Goal: Transaction & Acquisition: Book appointment/travel/reservation

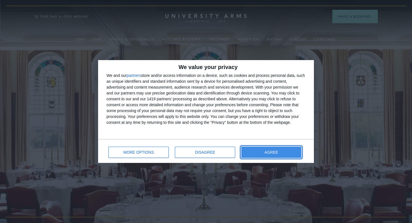
click at [265, 153] on span "AGREE" at bounding box center [271, 153] width 14 height 4
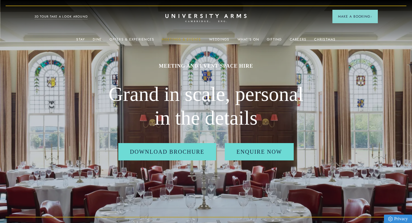
click at [180, 39] on link "Meetings & Events" at bounding box center [181, 41] width 39 height 7
click at [188, 38] on link "Meetings & Events" at bounding box center [181, 41] width 39 height 7
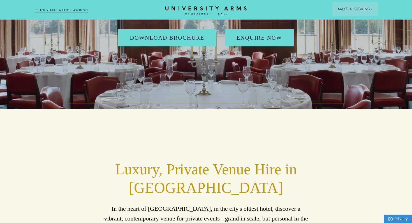
scroll to position [132, 0]
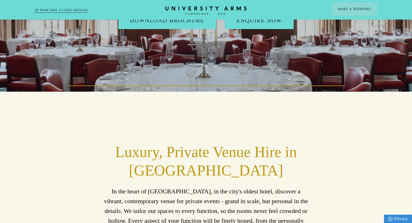
click at [114, 143] on h2 "Luxury, Private Venue Hire in [GEOGRAPHIC_DATA]" at bounding box center [206, 161] width 206 height 37
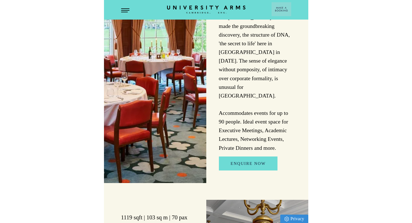
scroll to position [831, 0]
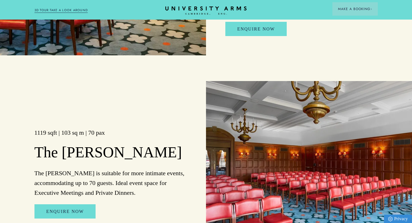
click at [97, 169] on p "The [PERSON_NAME] is suitable for more intimate events, accommodating up to 70 …" at bounding box center [110, 184] width 152 height 30
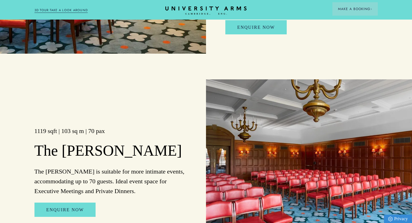
scroll to position [936, 0]
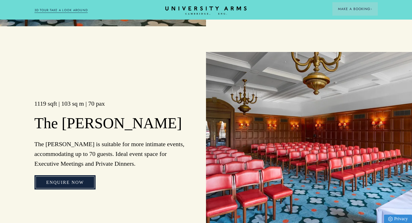
click at [63, 176] on link "Enquire Now" at bounding box center [64, 183] width 61 height 15
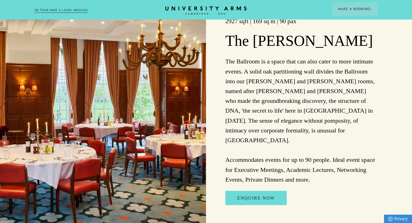
scroll to position [732, 0]
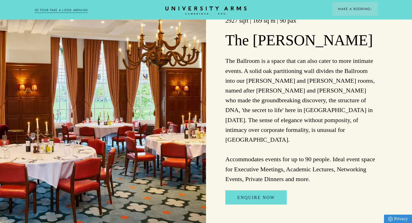
click at [326, 139] on p "The Ballroom is a space that can also cater to more intimate events. A solid oa…" at bounding box center [301, 120] width 152 height 128
click at [331, 142] on p "The Ballroom is a space that can also cater to more intimate events. A solid oa…" at bounding box center [301, 120] width 152 height 128
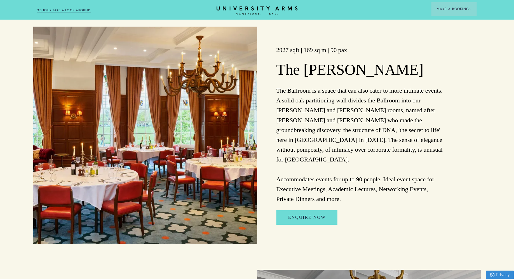
scroll to position [737, 0]
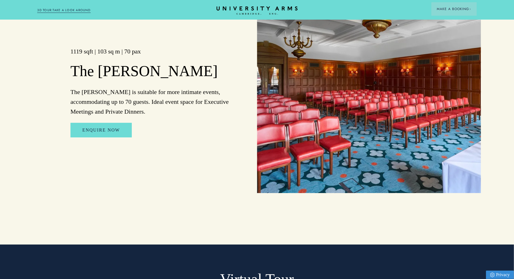
scroll to position [1006, 0]
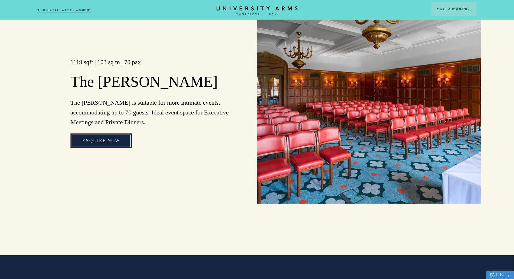
click at [108, 134] on link "Enquire Now" at bounding box center [101, 141] width 61 height 15
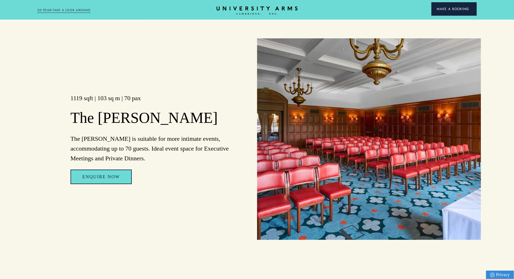
scroll to position [970, 0]
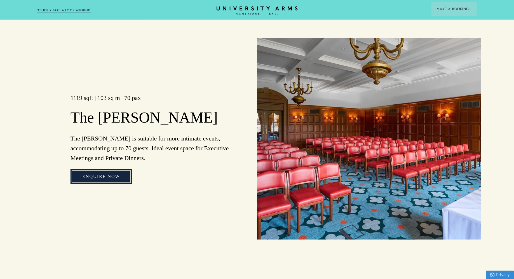
click at [113, 169] on link "Enquire Now" at bounding box center [101, 176] width 61 height 15
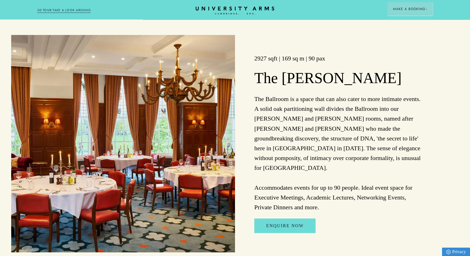
scroll to position [706, 0]
